Goal: Task Accomplishment & Management: Use online tool/utility

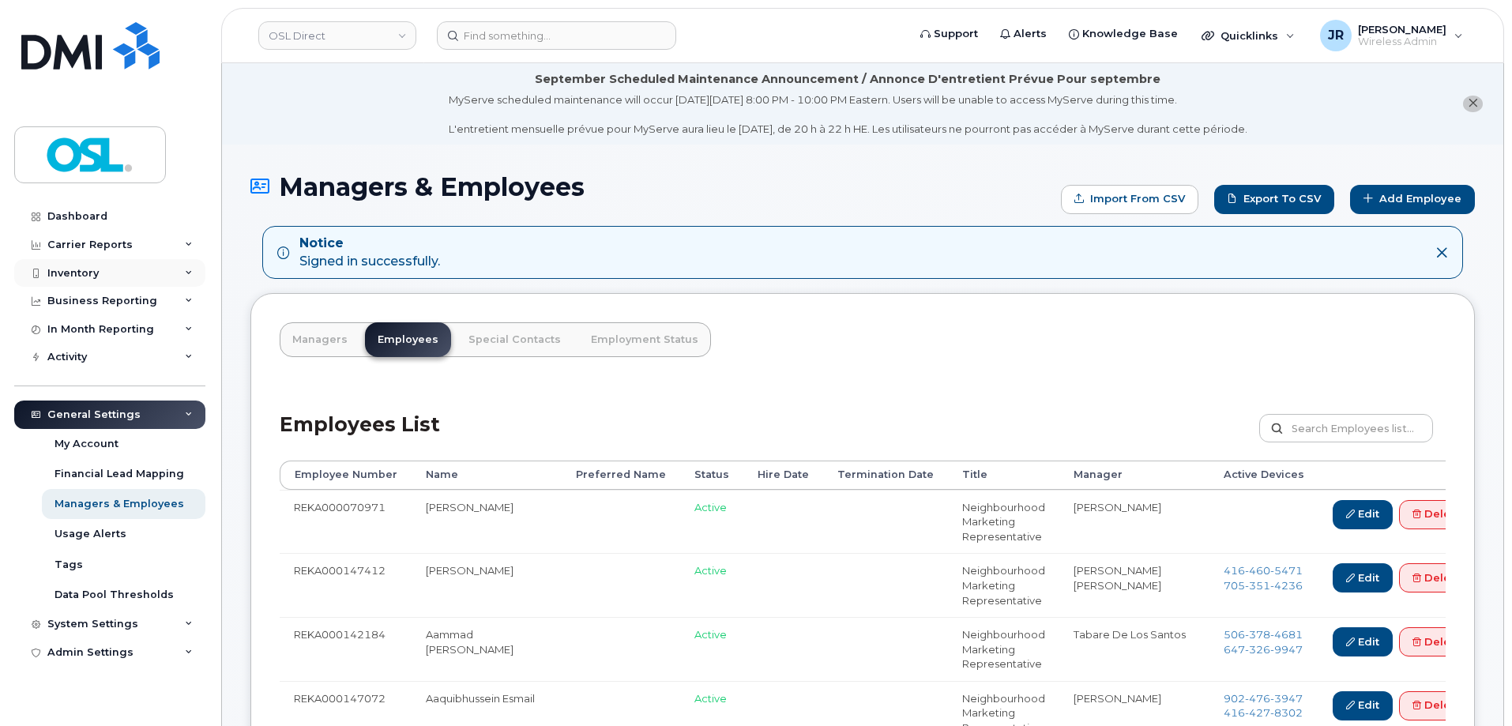
click at [78, 267] on div "Inventory" at bounding box center [72, 273] width 51 height 13
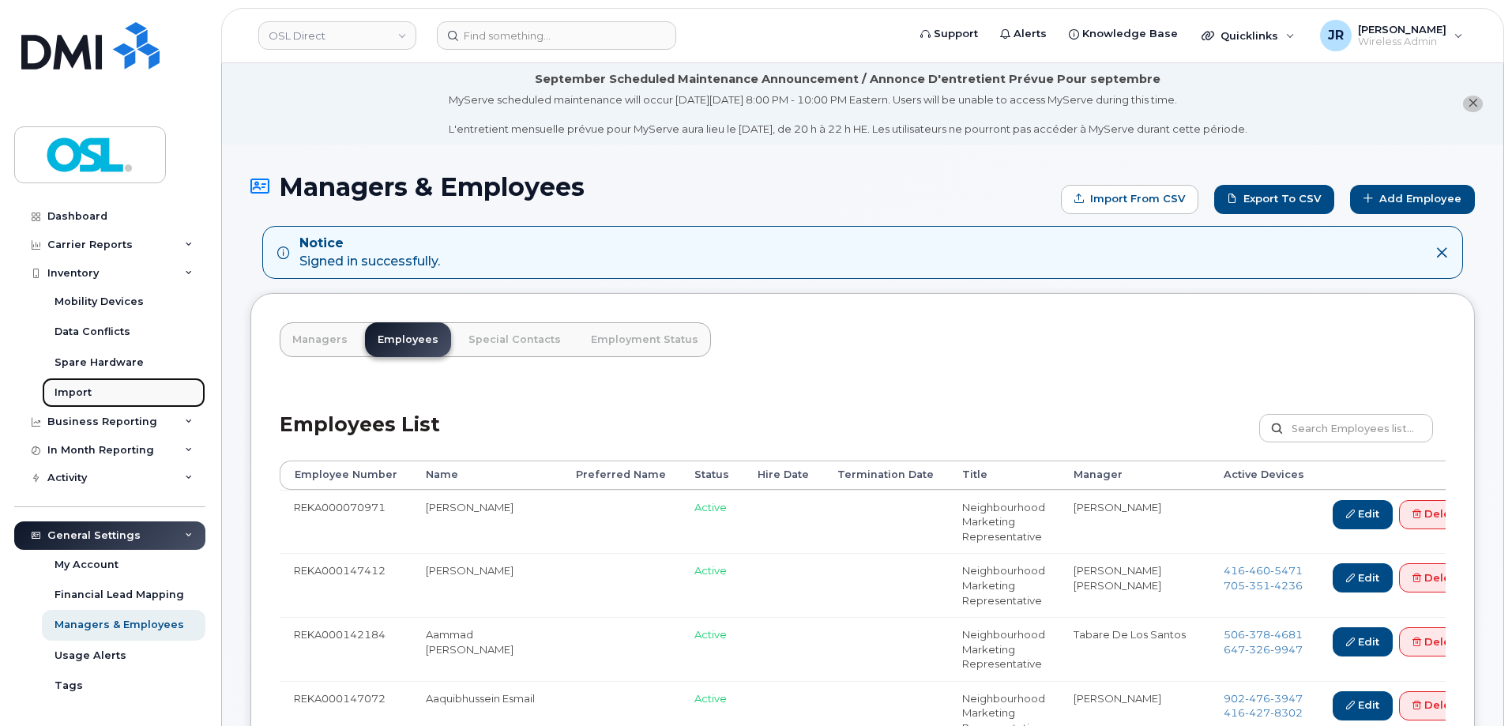
click at [63, 393] on div "Import" at bounding box center [73, 392] width 37 height 14
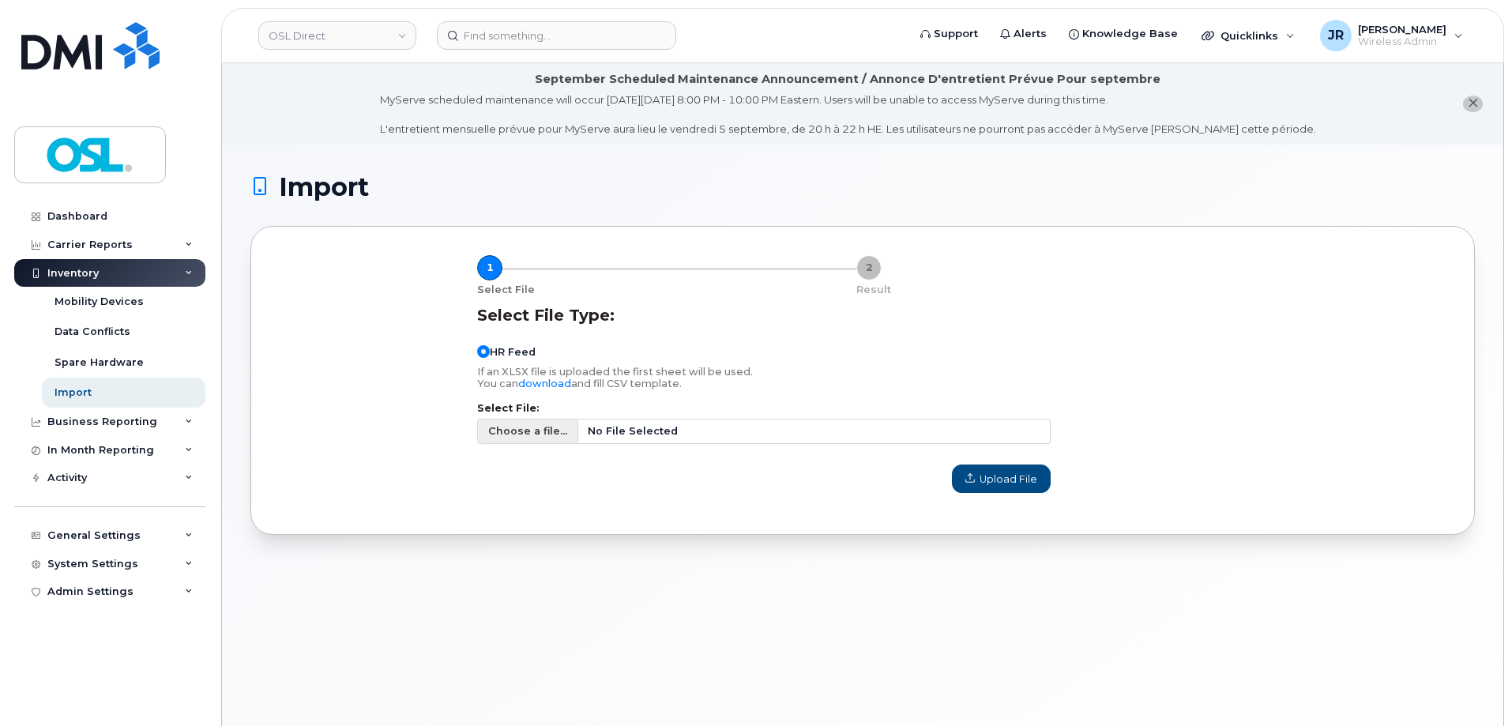
click at [517, 441] on span "Choose a file..." at bounding box center [527, 431] width 101 height 25
click at [517, 441] on input "Choose a file... No File Selected" at bounding box center [763, 431] width 573 height 25
type input "C:\fakepath\Simplex Import - 09-08-2025.csv"
click at [998, 477] on span "Upload File" at bounding box center [1001, 479] width 72 height 15
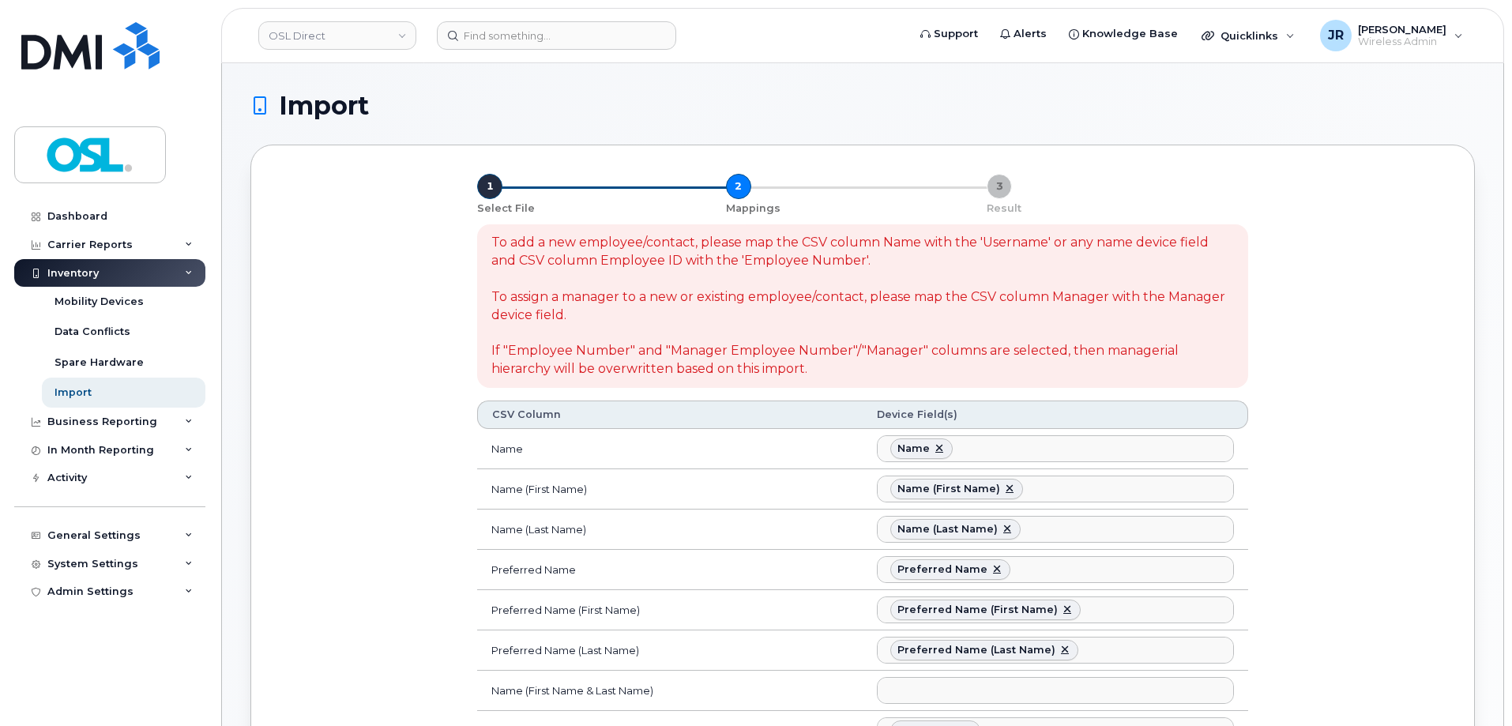
select select
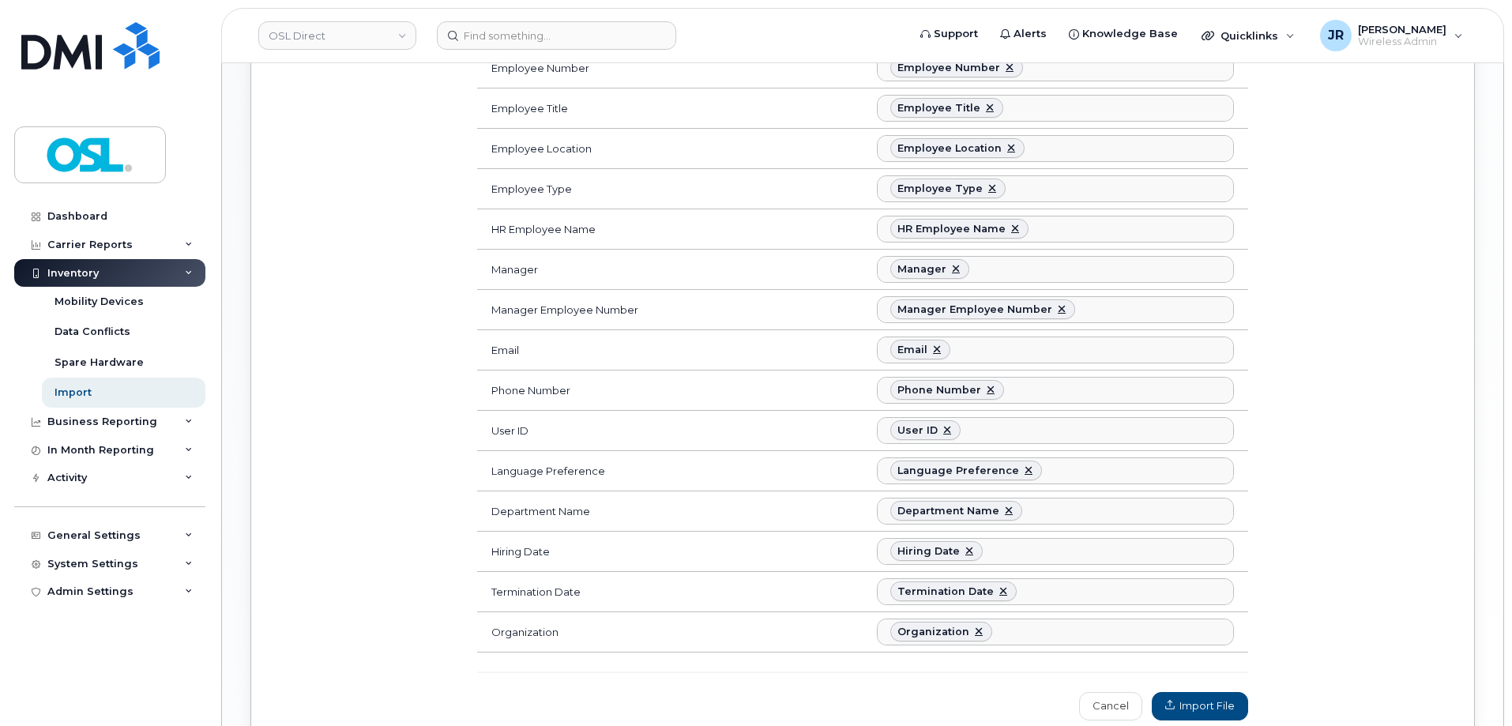
scroll to position [869, 0]
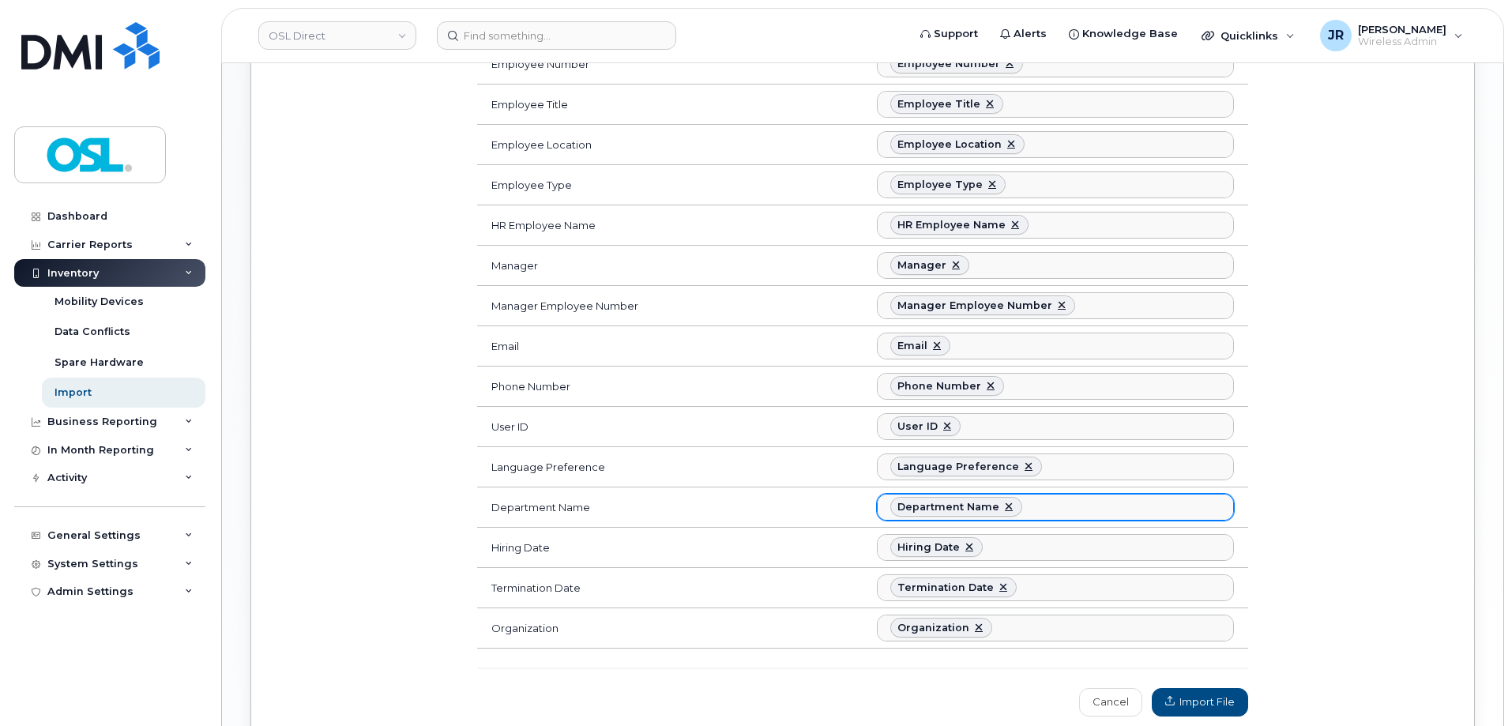
click at [1058, 508] on ul "Department Name" at bounding box center [1055, 506] width 355 height 25
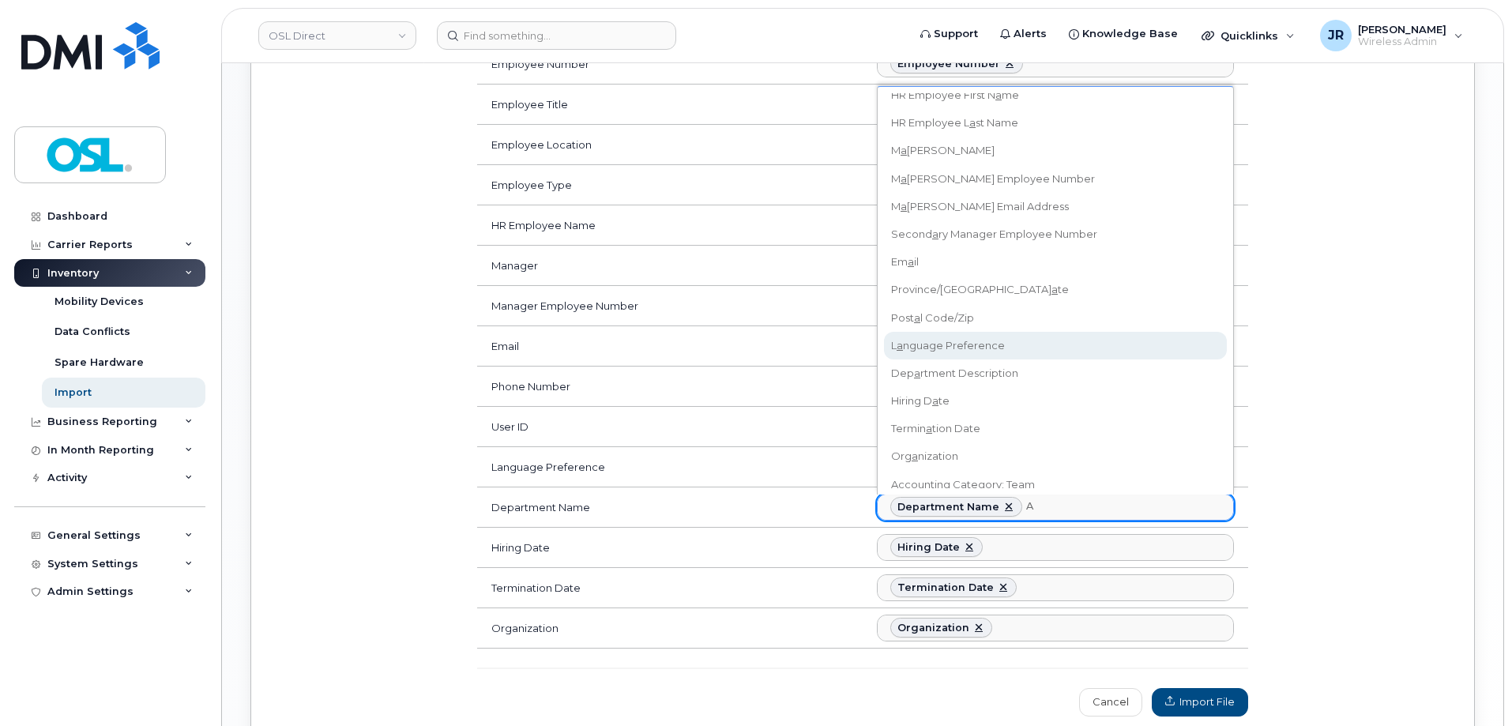
scroll to position [383, 0]
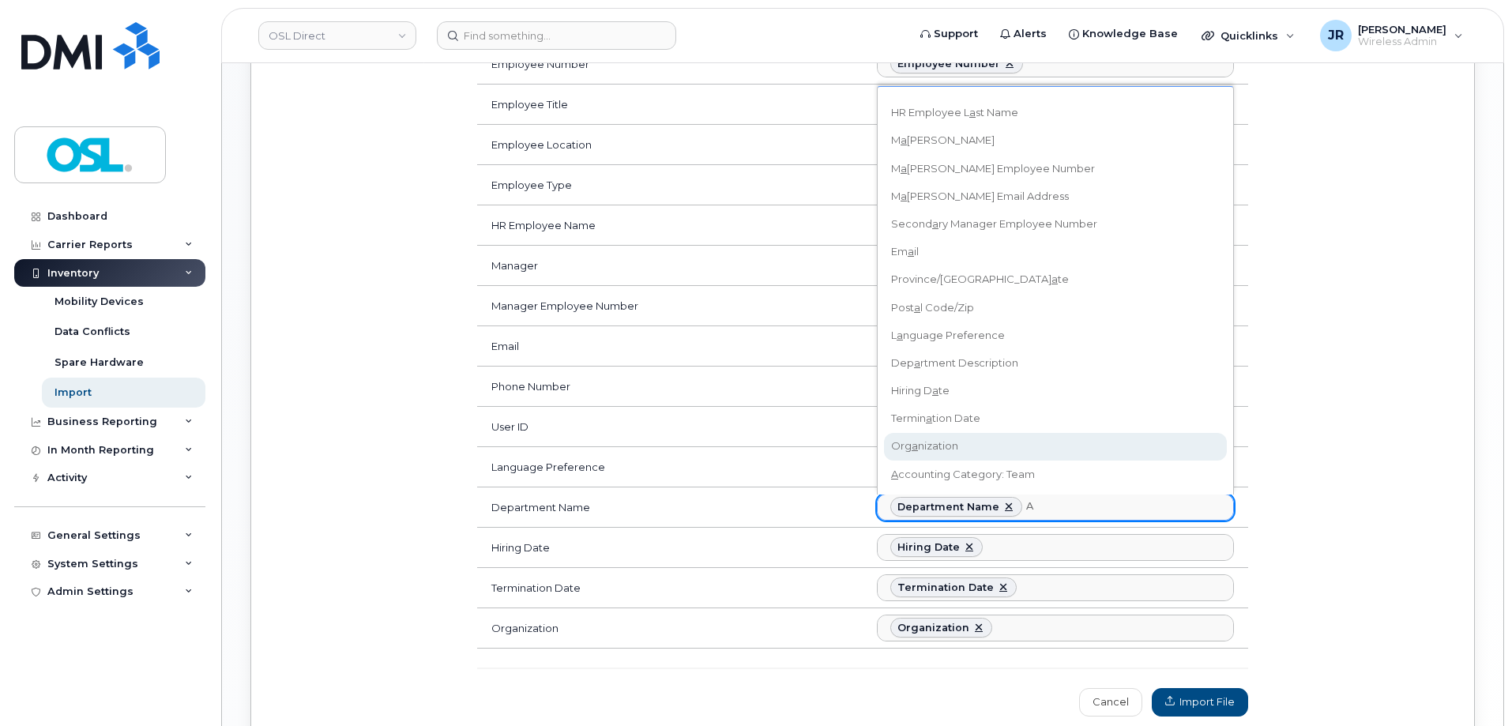
type input "A"
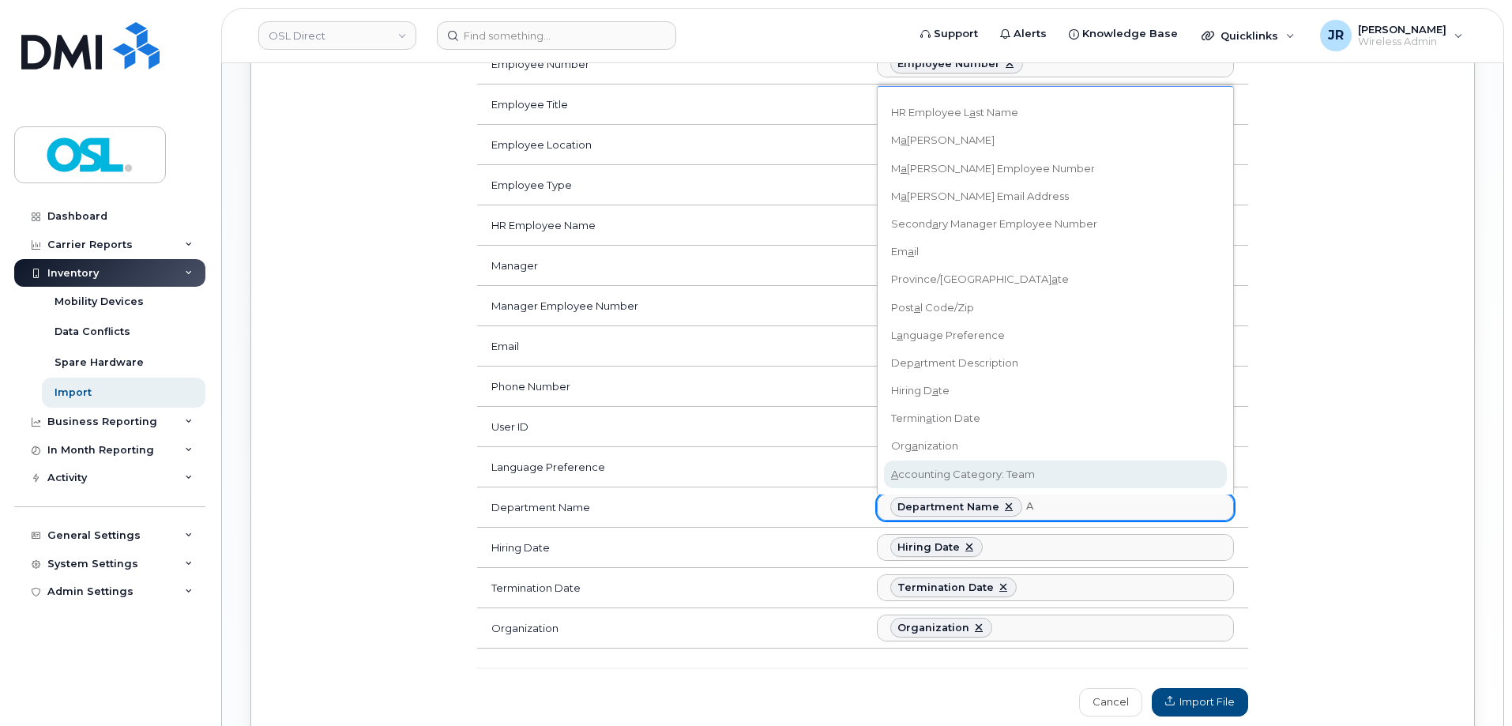
drag, startPoint x: 984, startPoint y: 472, endPoint x: 1045, endPoint y: 491, distance: 63.5
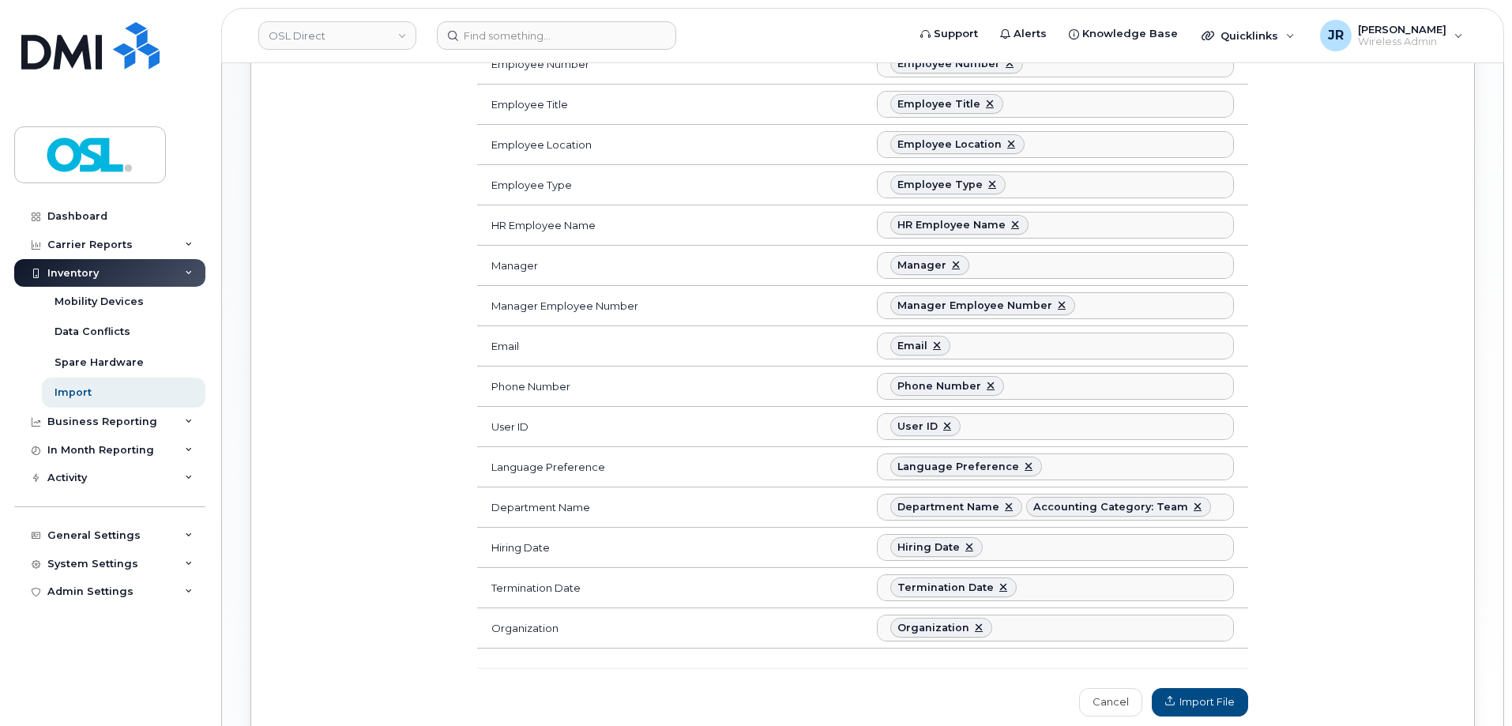
click at [1351, 553] on div "To add a new employee/contact, please map the CSV column Name with the 'Usernam…" at bounding box center [862, 76] width 1185 height 1299
click at [1213, 698] on span "Import File" at bounding box center [1200, 701] width 70 height 15
